Goal: Task Accomplishment & Management: Complete application form

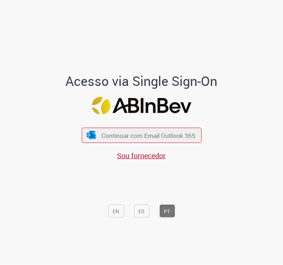
click at [254, 165] on div "EN ES PT" at bounding box center [142, 191] width 262 height 61
click at [148, 156] on font "Sou fornecedor" at bounding box center [142, 156] width 49 height 10
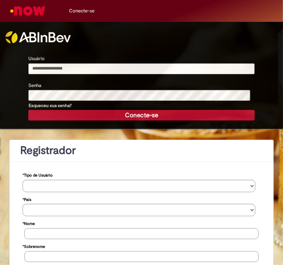
click at [49, 67] on input "Usuário" at bounding box center [141, 68] width 227 height 11
click at [33, 9] on img "Ir para a página inicial" at bounding box center [27, 11] width 37 height 15
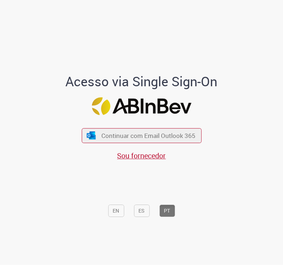
click at [144, 150] on div "Continuar com Email Outlook 365 Sou fornecedor" at bounding box center [142, 140] width 120 height 40
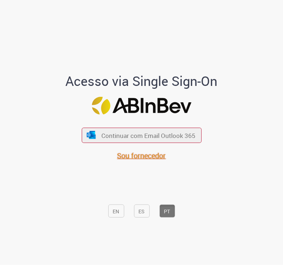
click at [139, 152] on font "Sou fornecedor" at bounding box center [142, 156] width 49 height 10
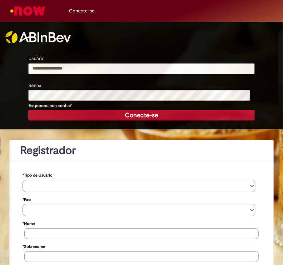
click at [60, 69] on input "Usuário" at bounding box center [141, 68] width 227 height 11
click at [51, 87] on div "Senha Esqueceu sua senha?" at bounding box center [142, 96] width 238 height 28
click at [51, 66] on input "**********" at bounding box center [141, 68] width 227 height 11
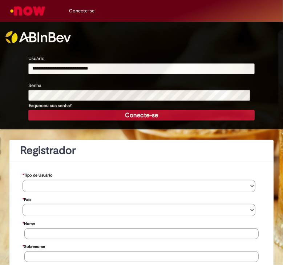
paste input "text"
type input "*********"
click at [90, 112] on button "Conecte-se" at bounding box center [141, 115] width 227 height 11
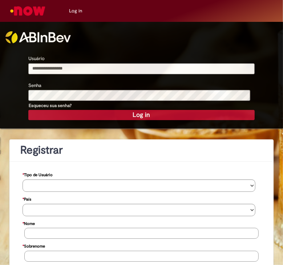
click at [29, 42] on img at bounding box center [37, 37] width 65 height 12
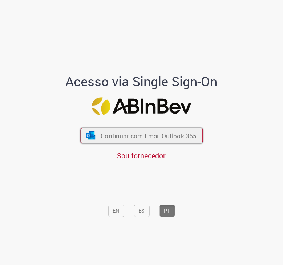
click at [140, 136] on span "Continuar com Email Outlook 365" at bounding box center [149, 135] width 96 height 8
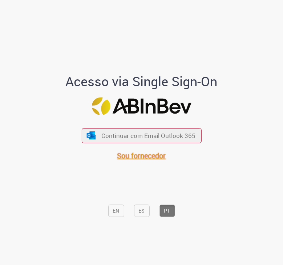
click at [141, 154] on span "Sou fornecedor" at bounding box center [142, 156] width 49 height 10
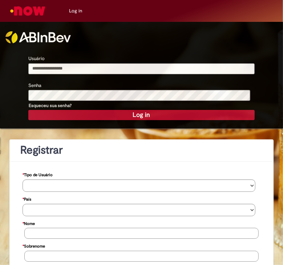
click at [76, 9] on link "Log in" at bounding box center [76, 11] width 24 height 22
